Goal: Information Seeking & Learning: Learn about a topic

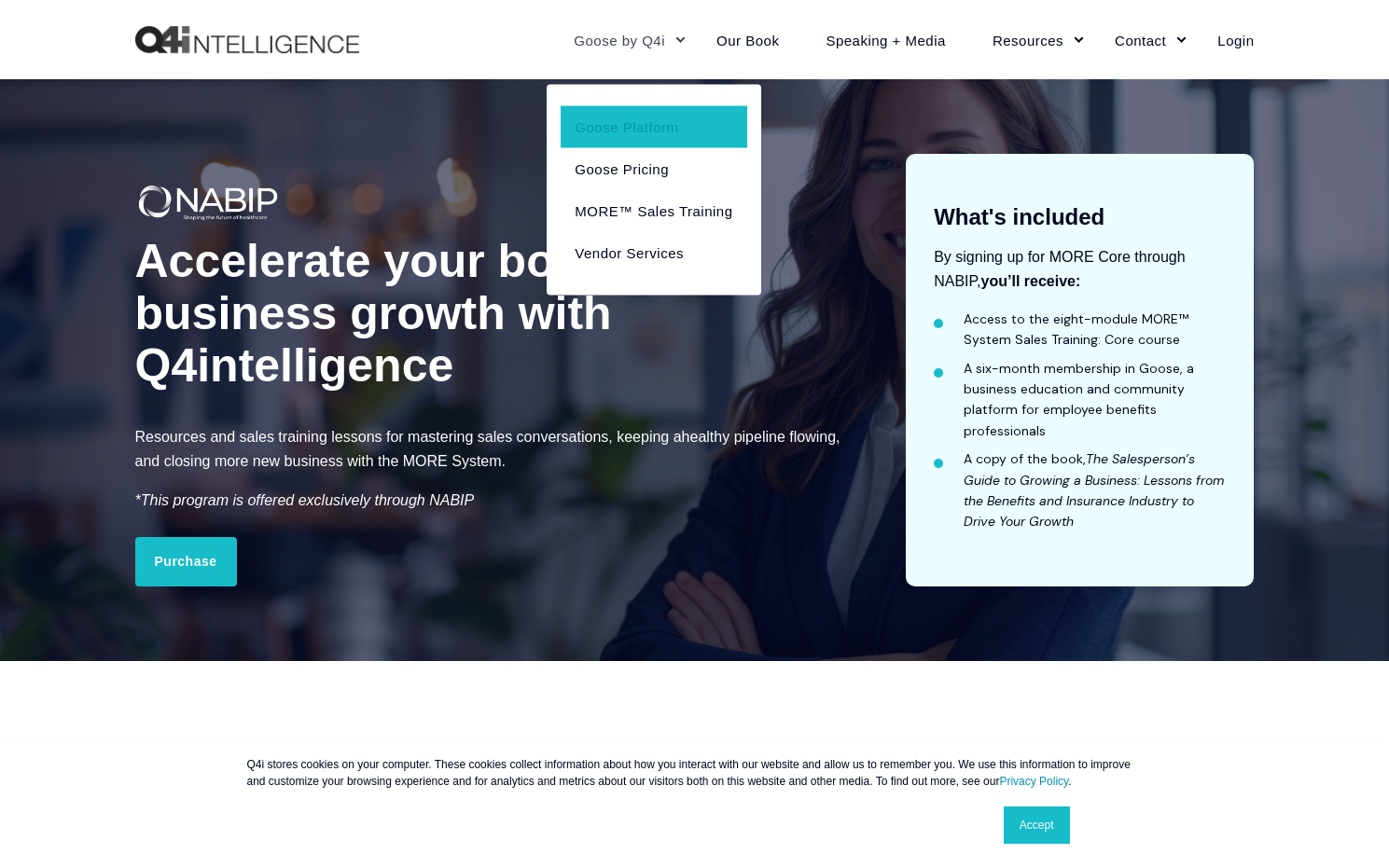
click at [658, 122] on link "Goose Platform" at bounding box center [653, 126] width 185 height 42
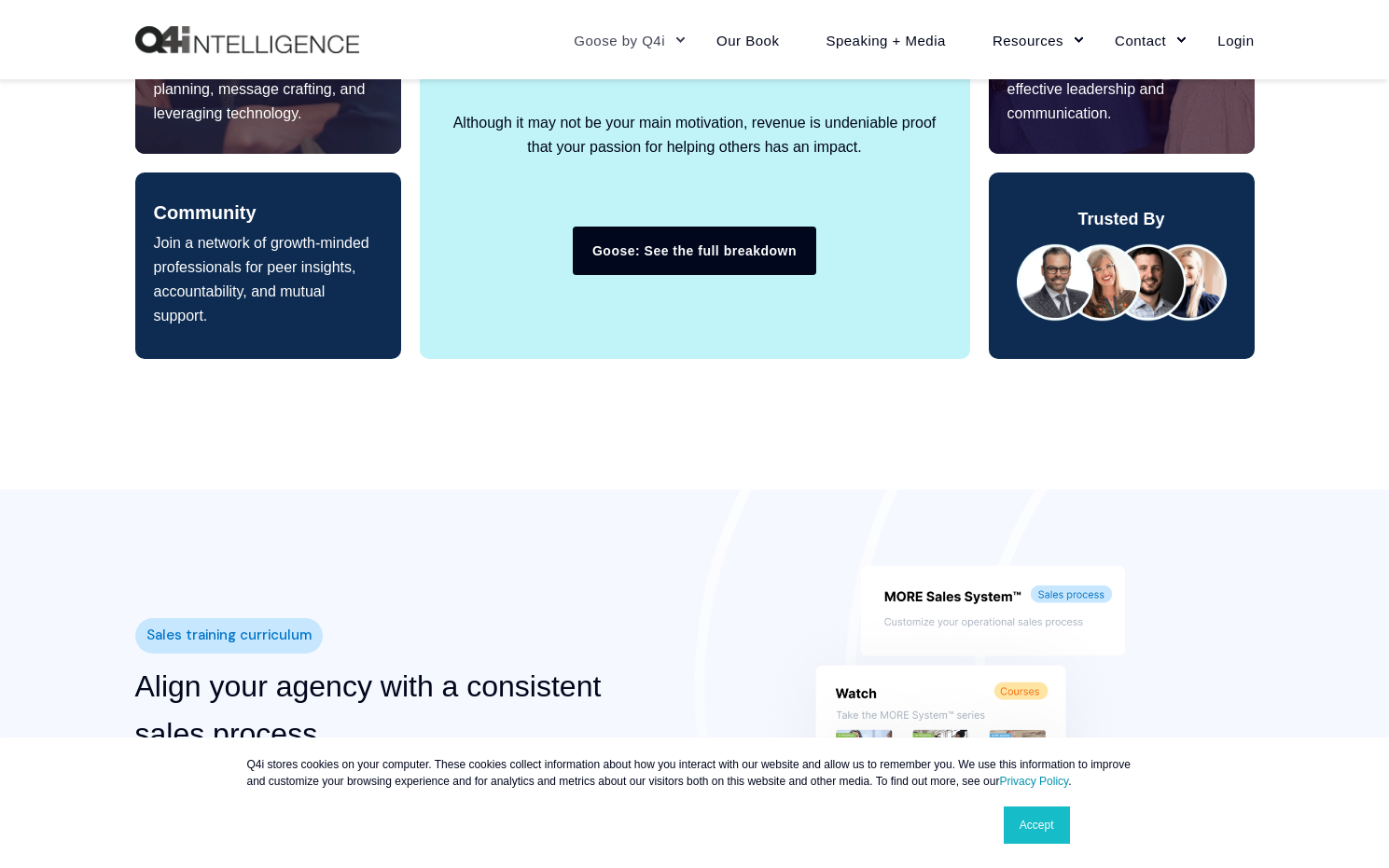
scroll to position [1653, 0]
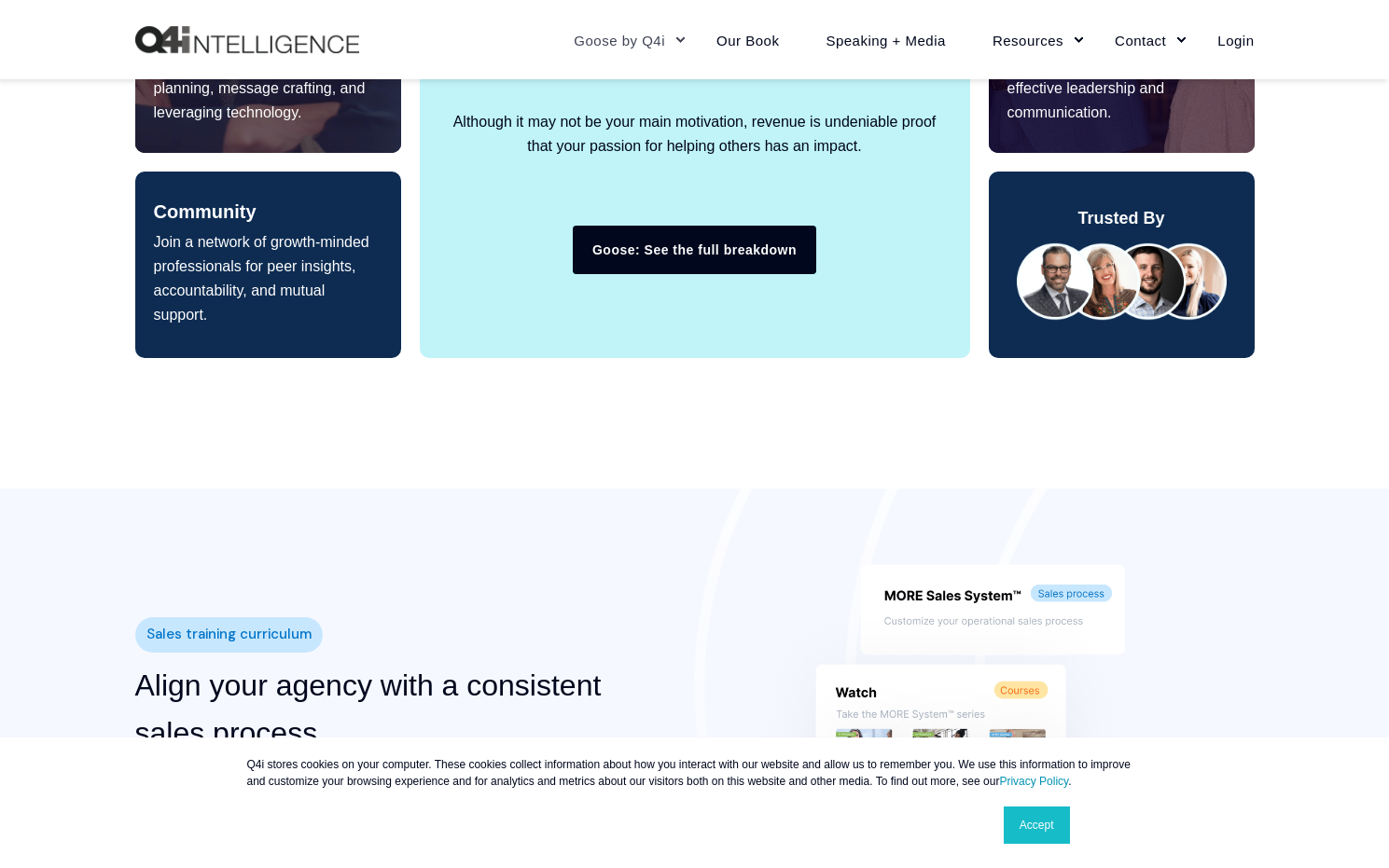
click at [698, 241] on link "Goose: See the full breakdown" at bounding box center [694, 250] width 244 height 49
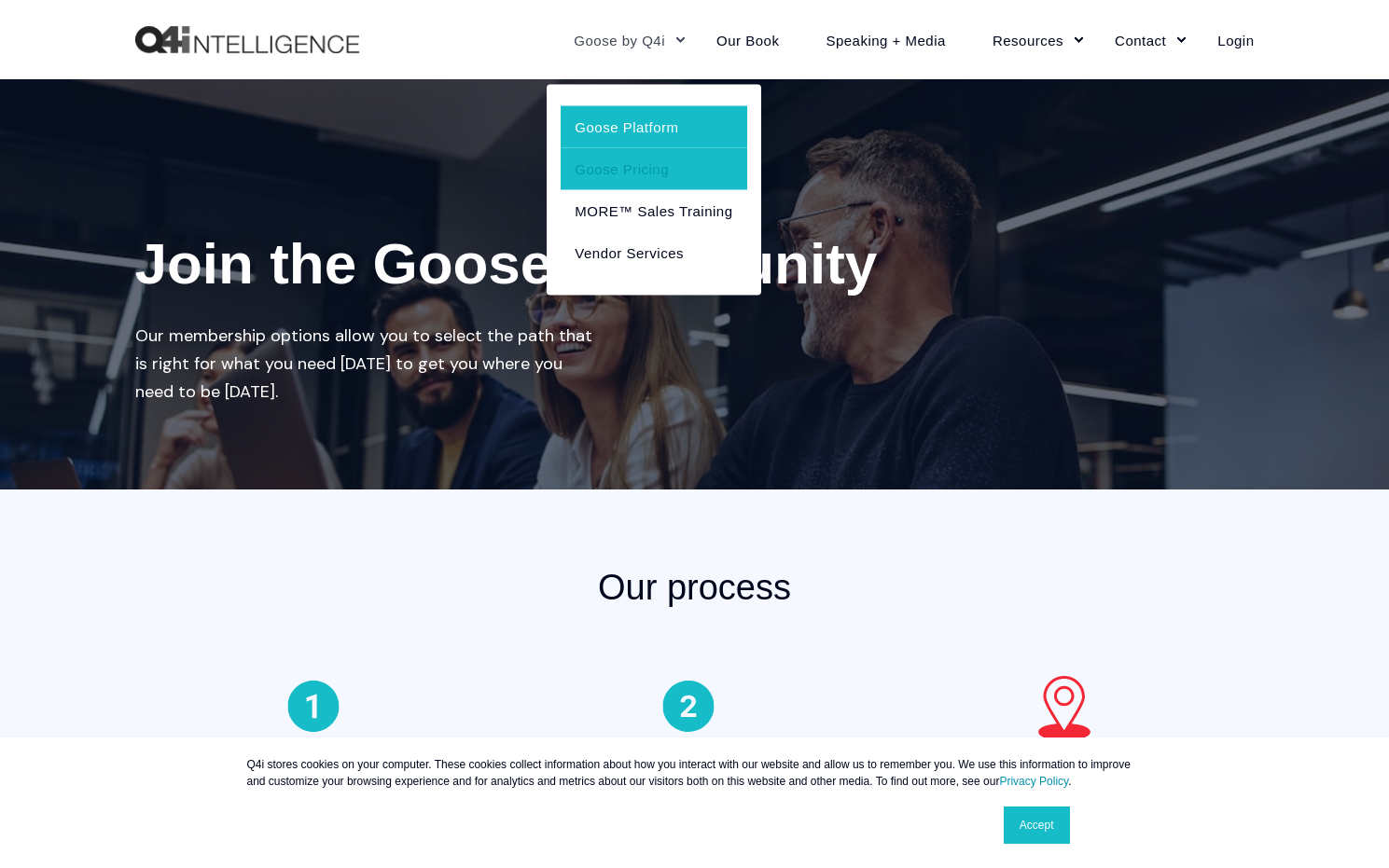
click at [638, 121] on link "Goose Platform" at bounding box center [653, 126] width 185 height 42
